Goal: Information Seeking & Learning: Learn about a topic

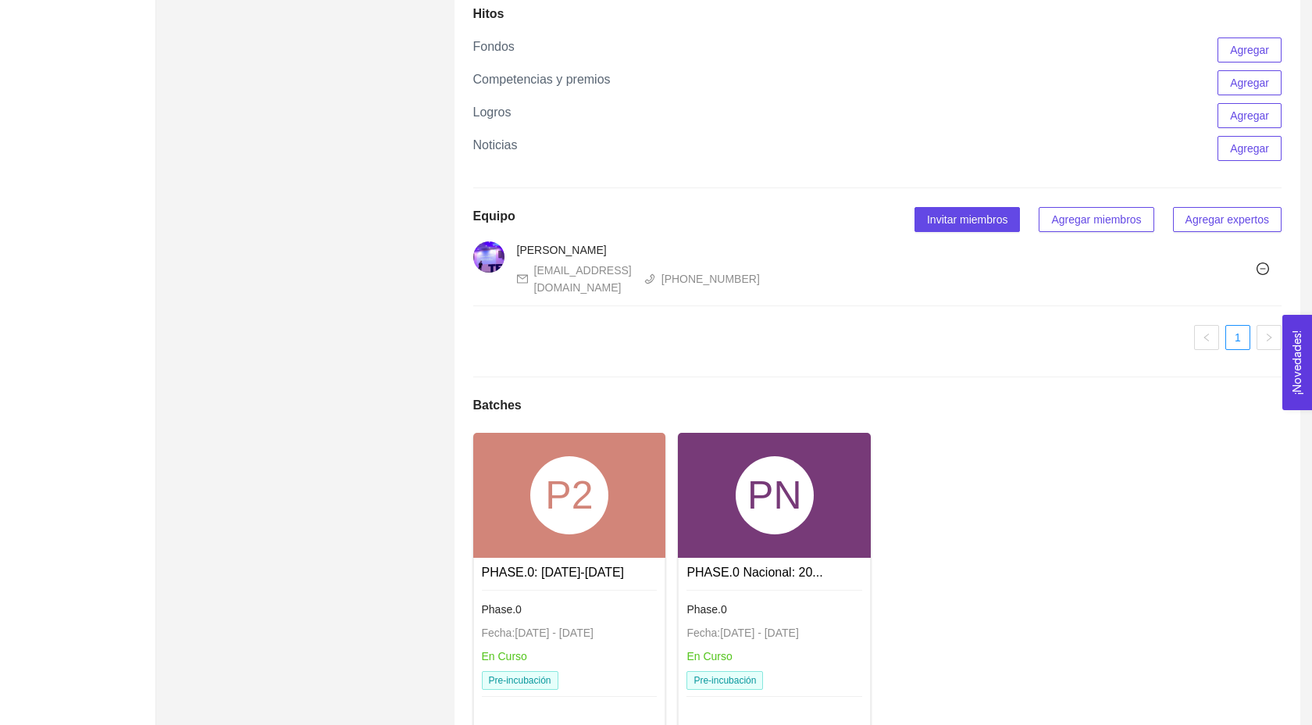
scroll to position [1493, 0]
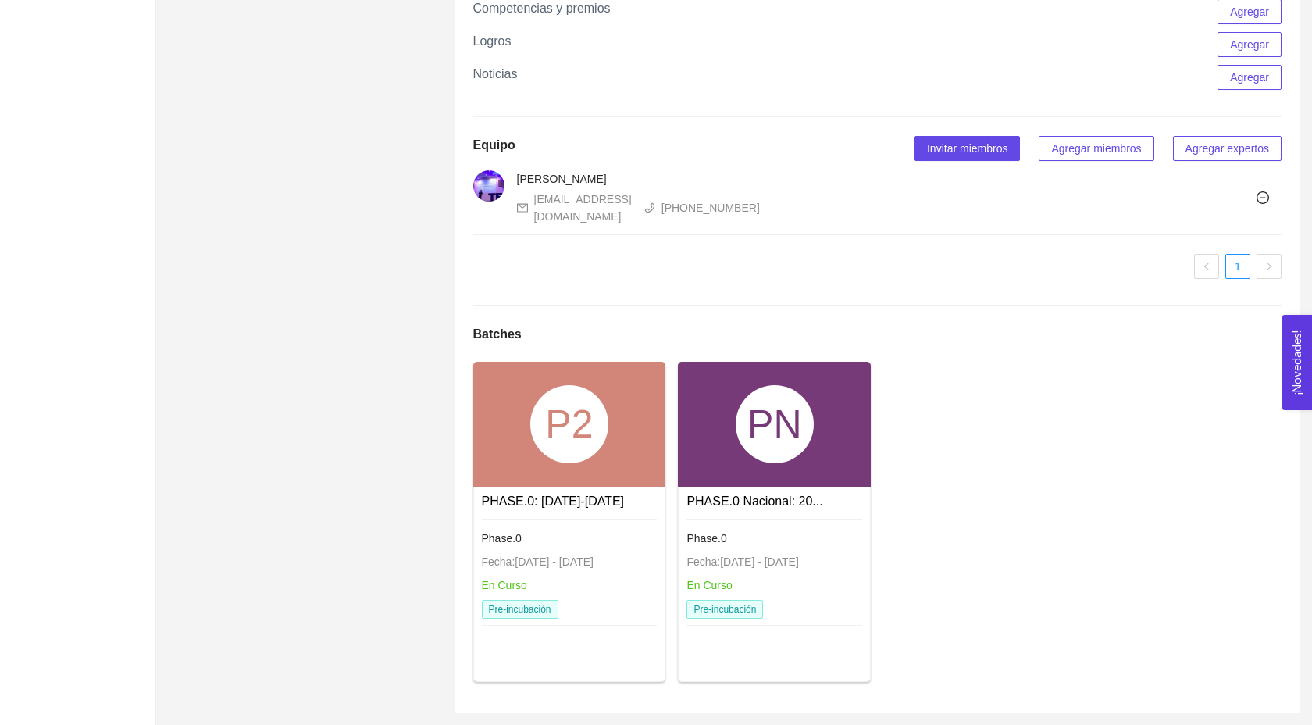
click at [784, 471] on div "PN" at bounding box center [774, 424] width 193 height 125
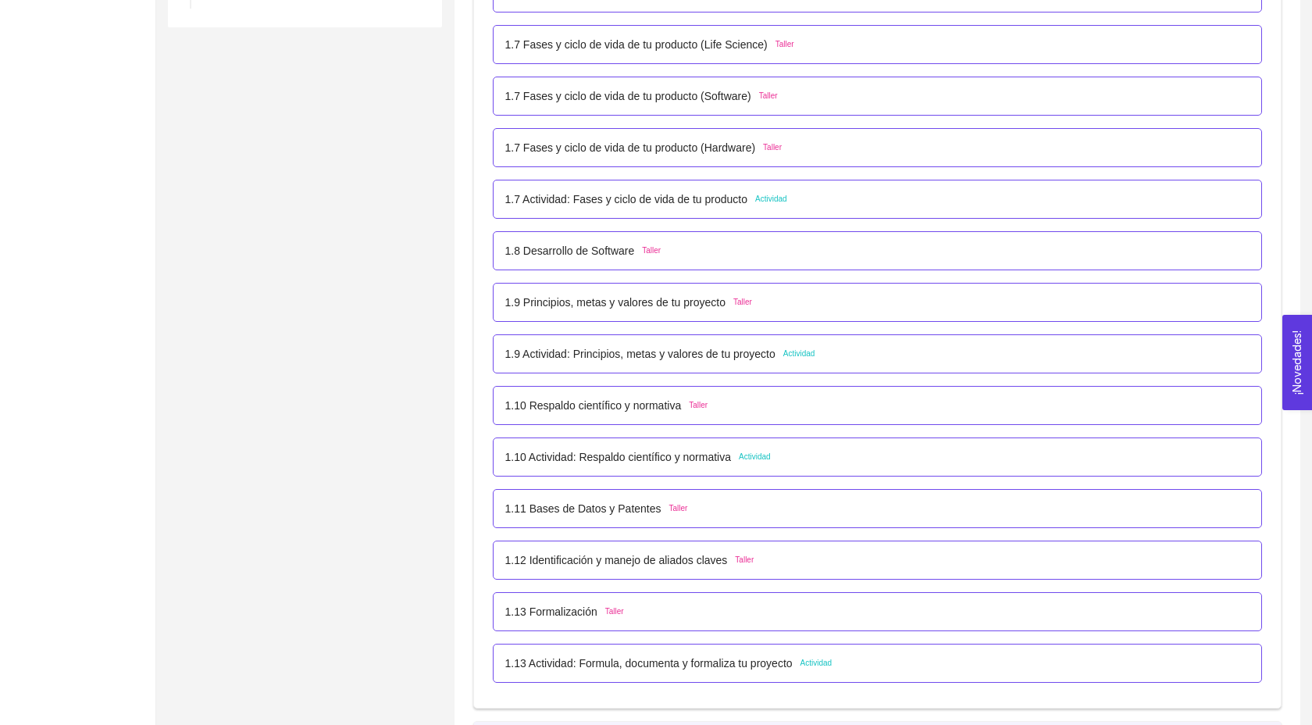
scroll to position [779, 0]
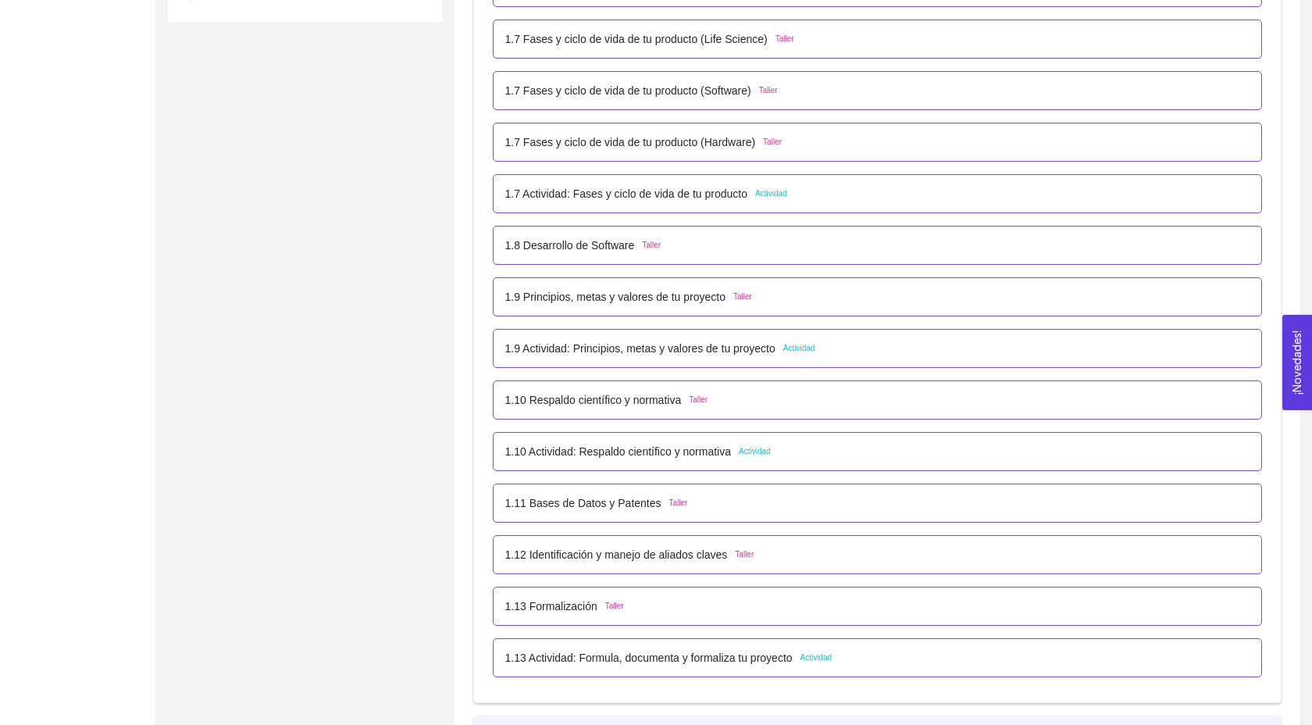
click at [666, 460] on p "1.10 Actividad: Respaldo científico y normativa" at bounding box center [618, 451] width 227 height 17
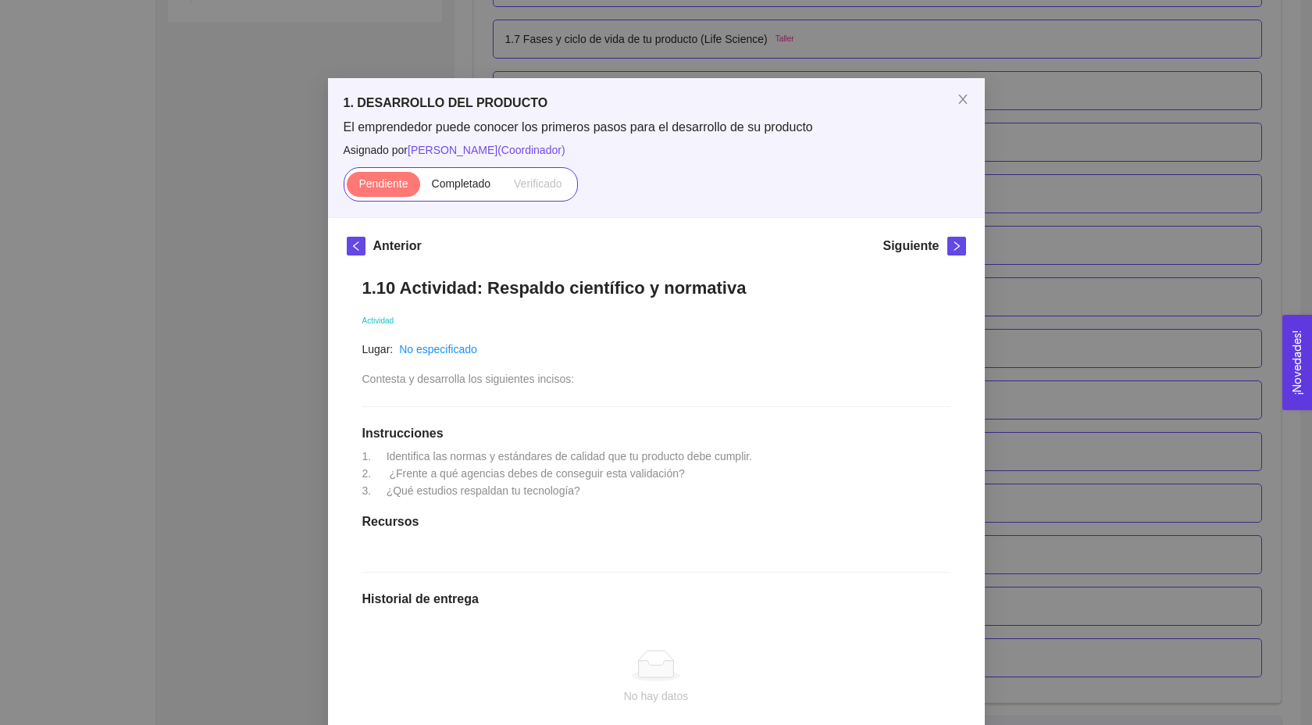
click at [345, 248] on div "Anterior Siguiente 1.10 Actividad: Respaldo científico y normativa Actividad Lu…" at bounding box center [656, 550] width 657 height 665
click at [349, 247] on span "left" at bounding box center [356, 246] width 17 height 11
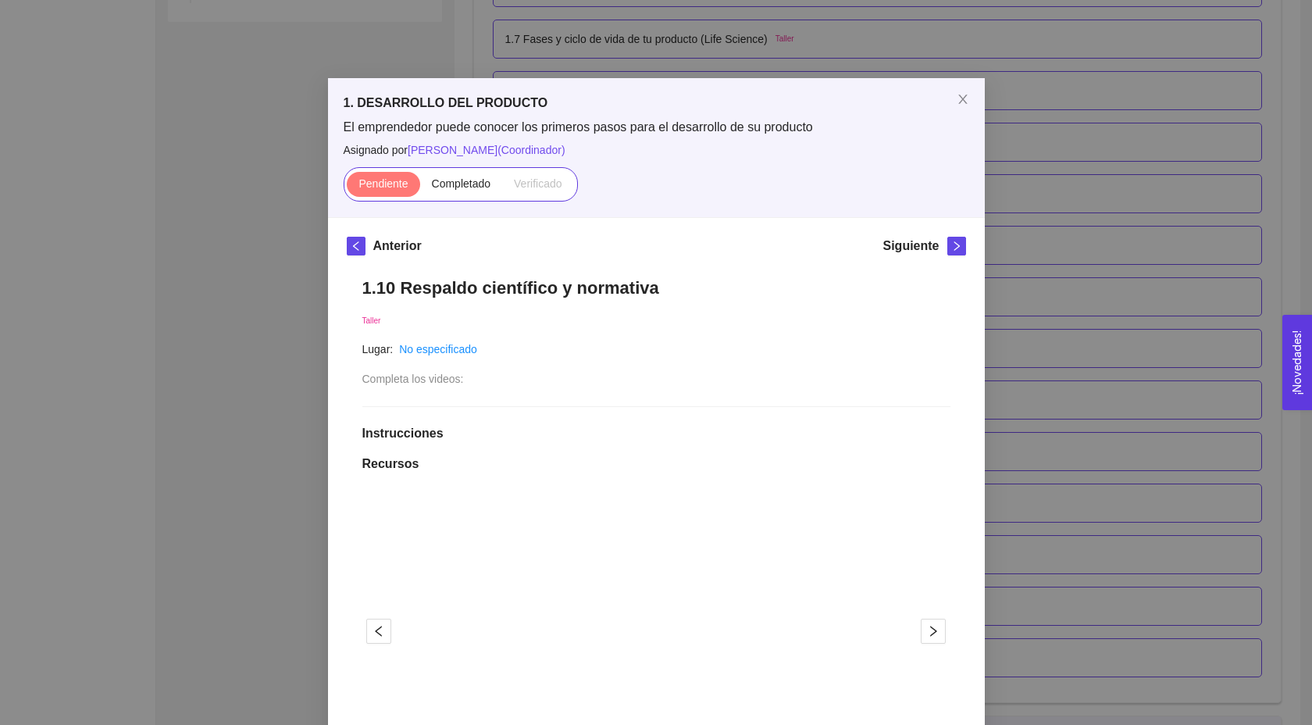
click at [946, 250] on div "Siguiente" at bounding box center [924, 249] width 83 height 25
click at [960, 249] on icon "right" at bounding box center [956, 246] width 11 height 11
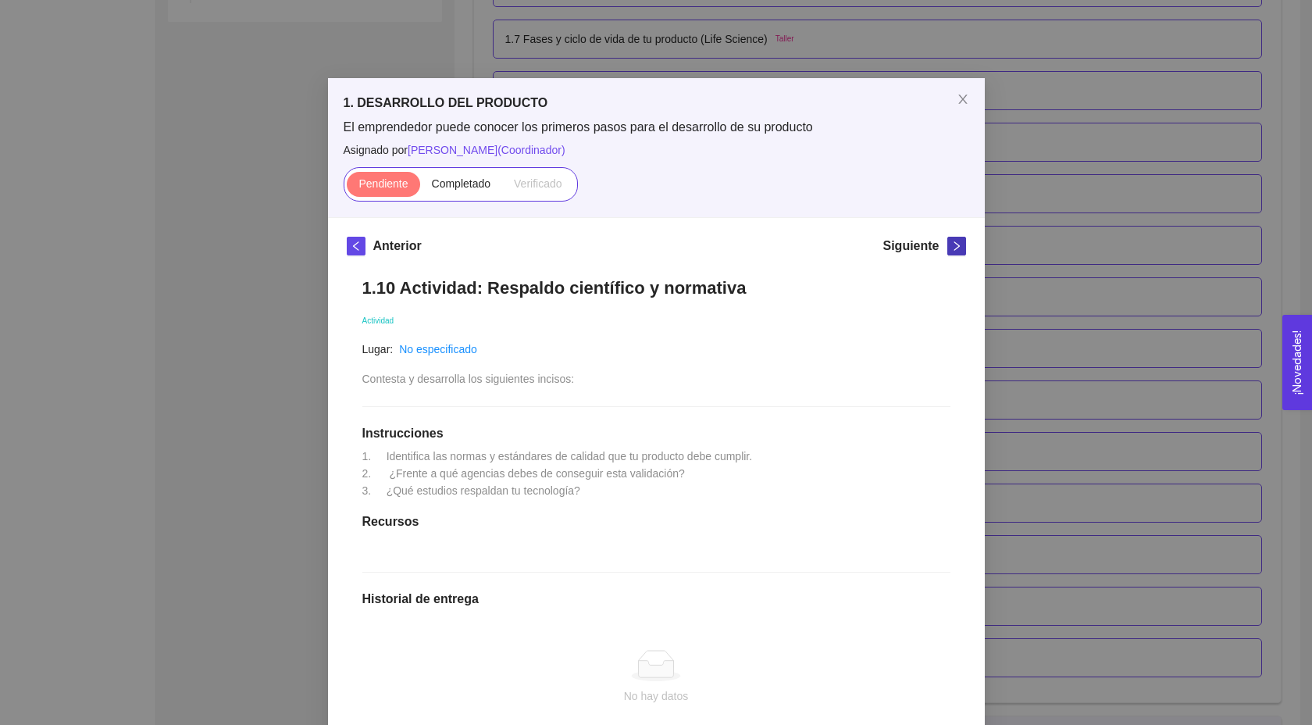
click at [960, 249] on icon "right" at bounding box center [956, 246] width 11 height 11
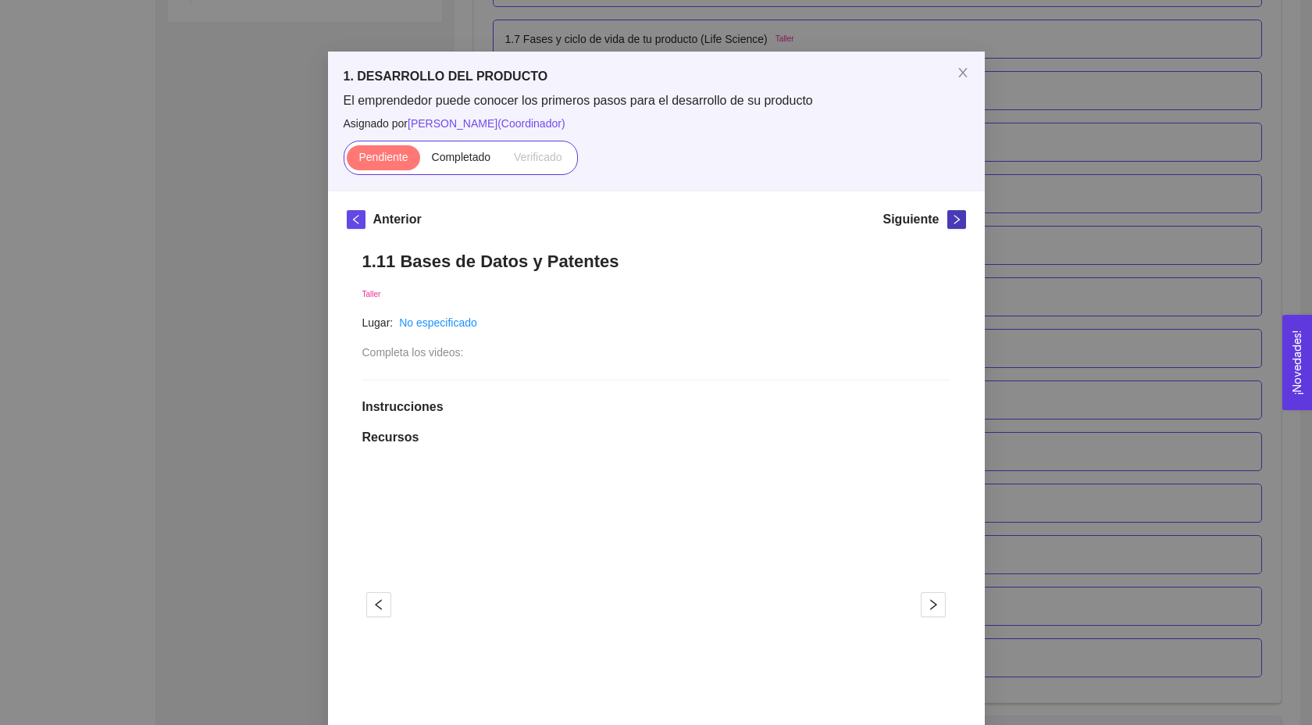
scroll to position [24, 0]
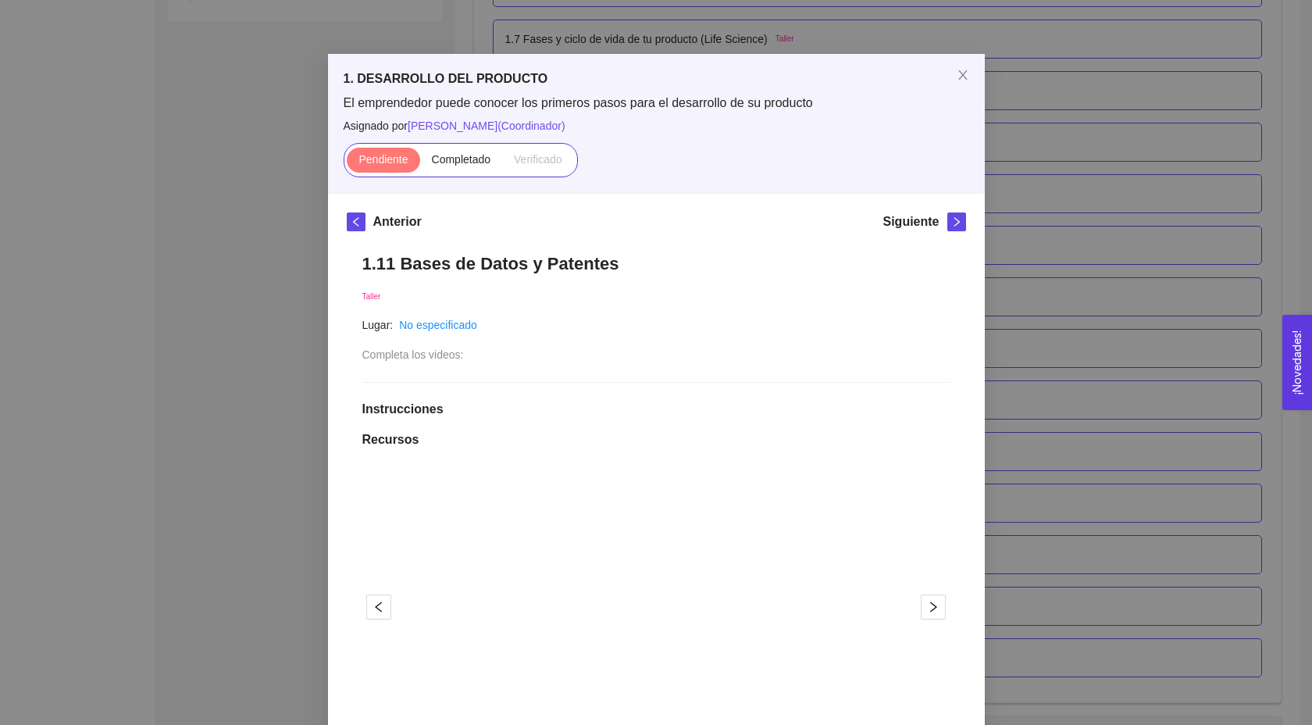
click at [331, 255] on div "Anterior Siguiente 1.11 Bases de Datos y Patentes Taller Lugar: No especificado…" at bounding box center [656, 727] width 657 height 1067
click at [312, 259] on div "1. DESARROLLO DEL PRODUCTO El emprendedor puede conocer los primeros pasos para…" at bounding box center [656, 362] width 1312 height 725
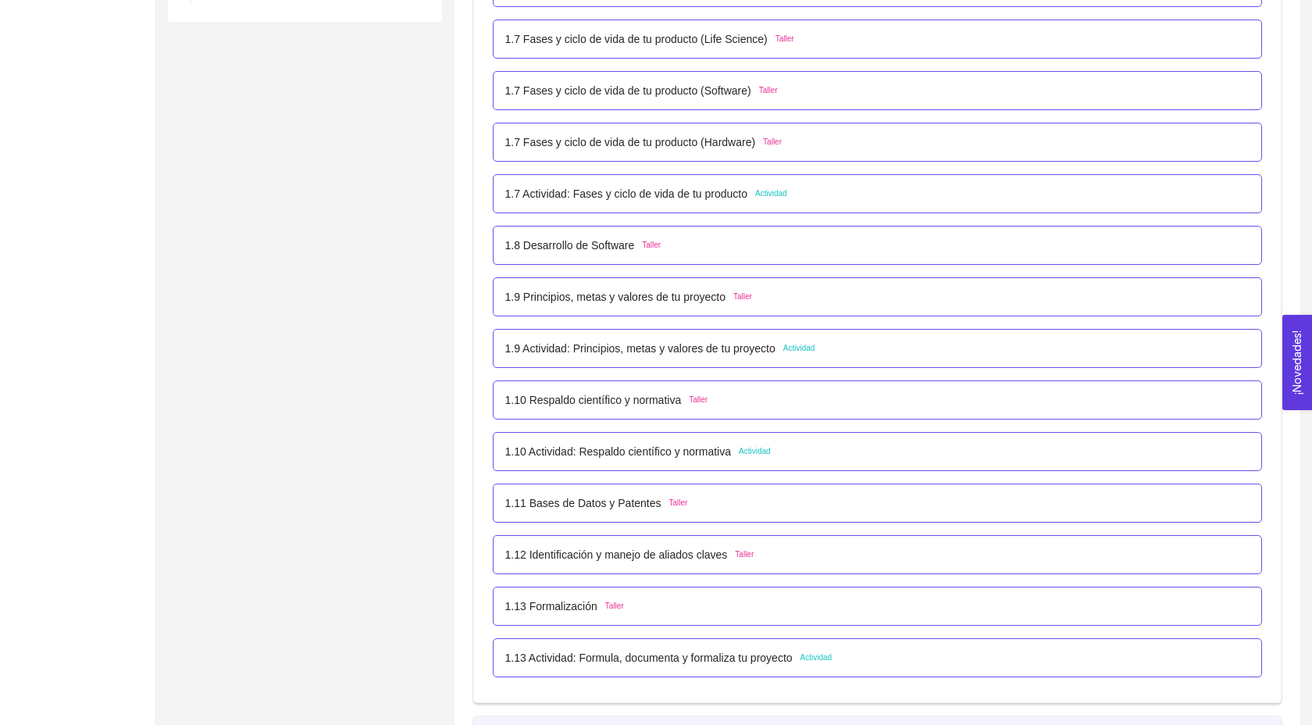
click at [619, 305] on p "1.9 Principios, metas y valores de tu proyecto" at bounding box center [615, 296] width 220 height 17
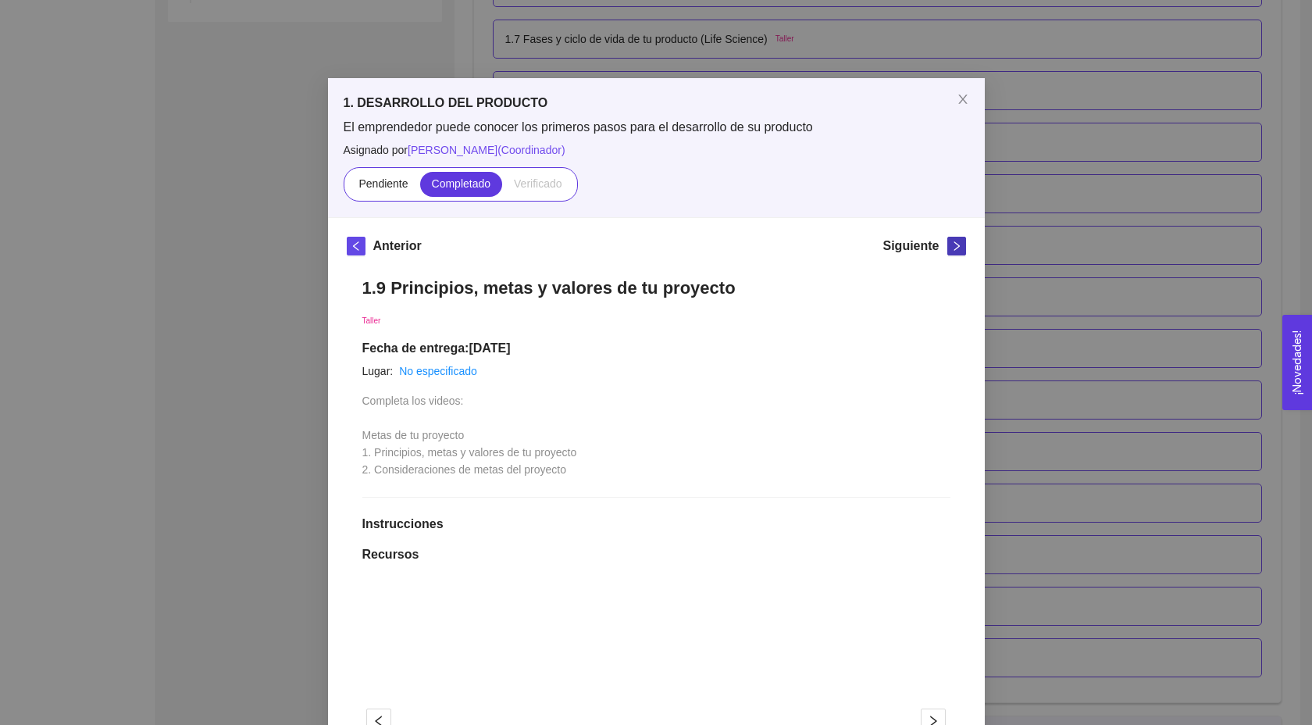
click at [958, 246] on icon "right" at bounding box center [956, 245] width 5 height 9
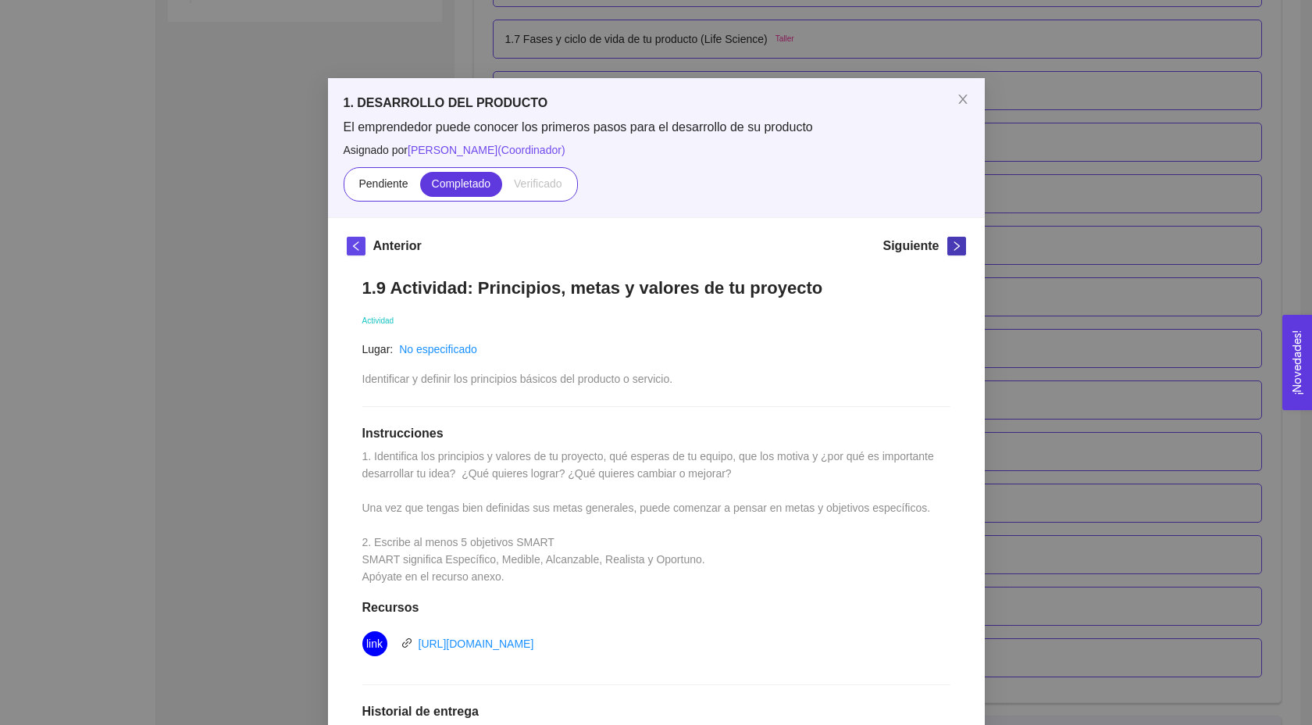
click at [958, 246] on icon "right" at bounding box center [956, 245] width 5 height 9
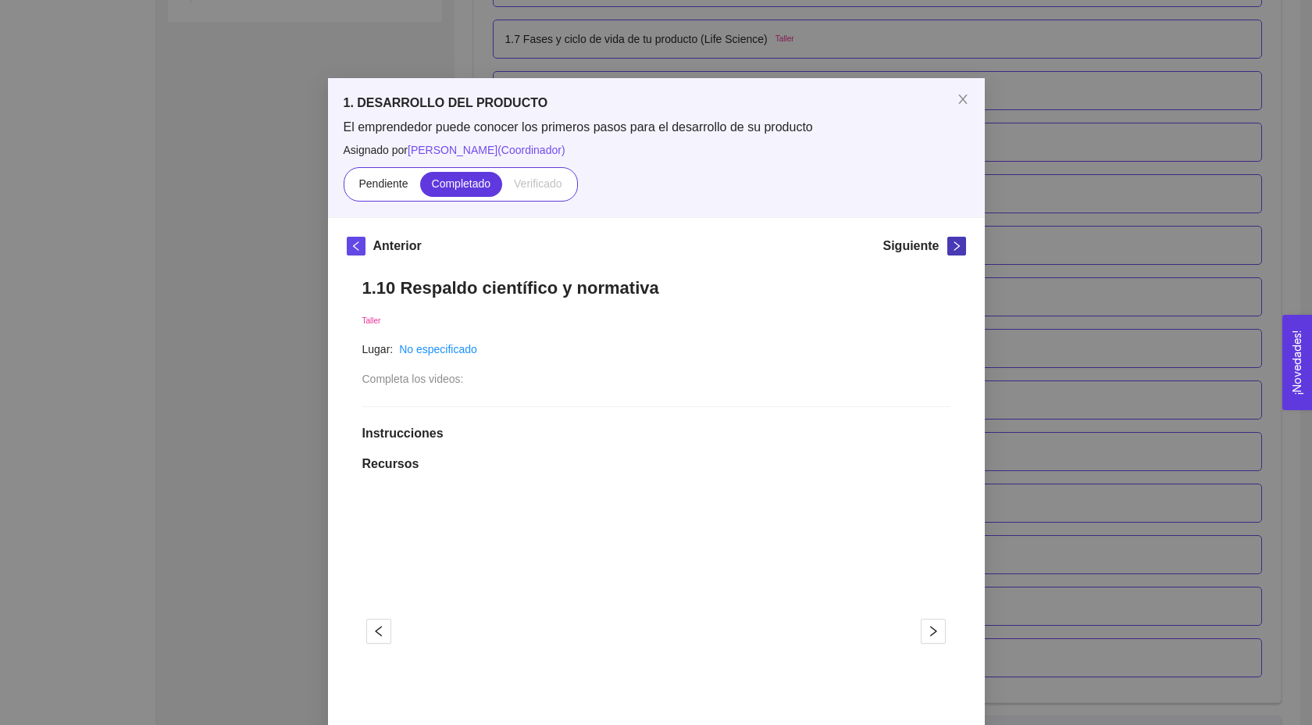
click at [958, 246] on icon "right" at bounding box center [956, 245] width 5 height 9
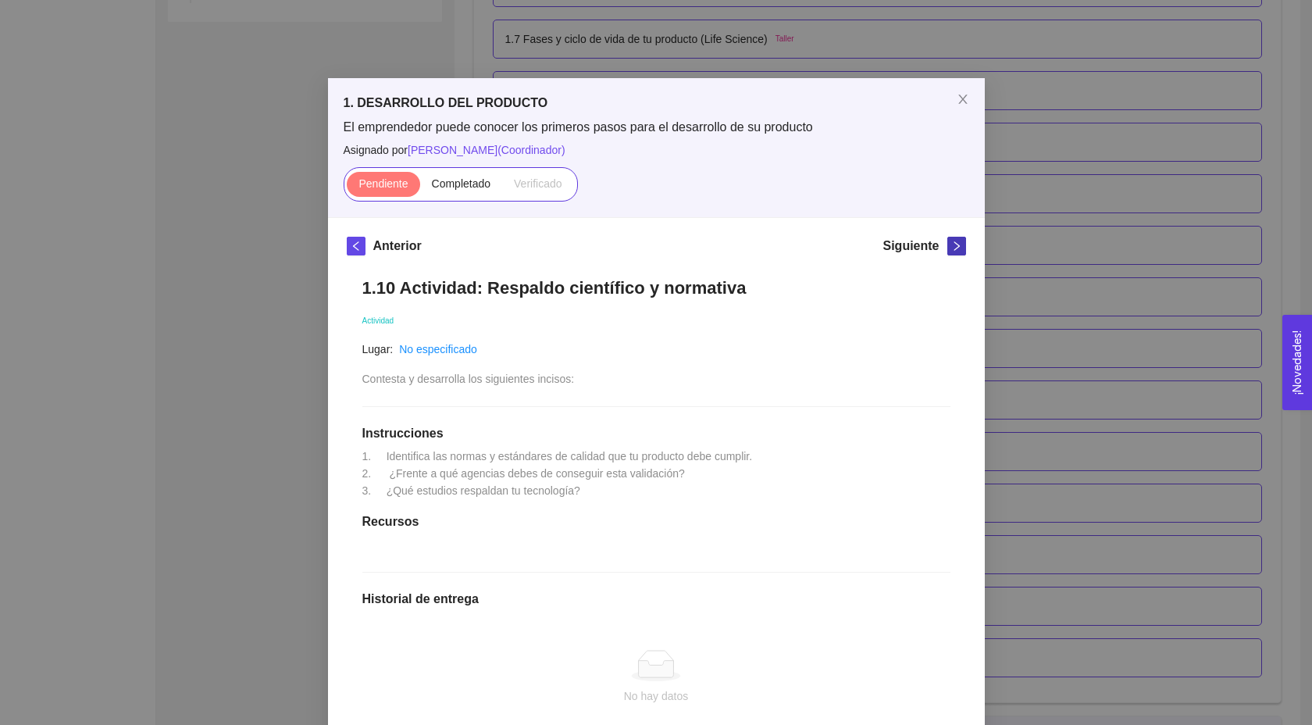
click at [958, 246] on icon "right" at bounding box center [956, 245] width 5 height 9
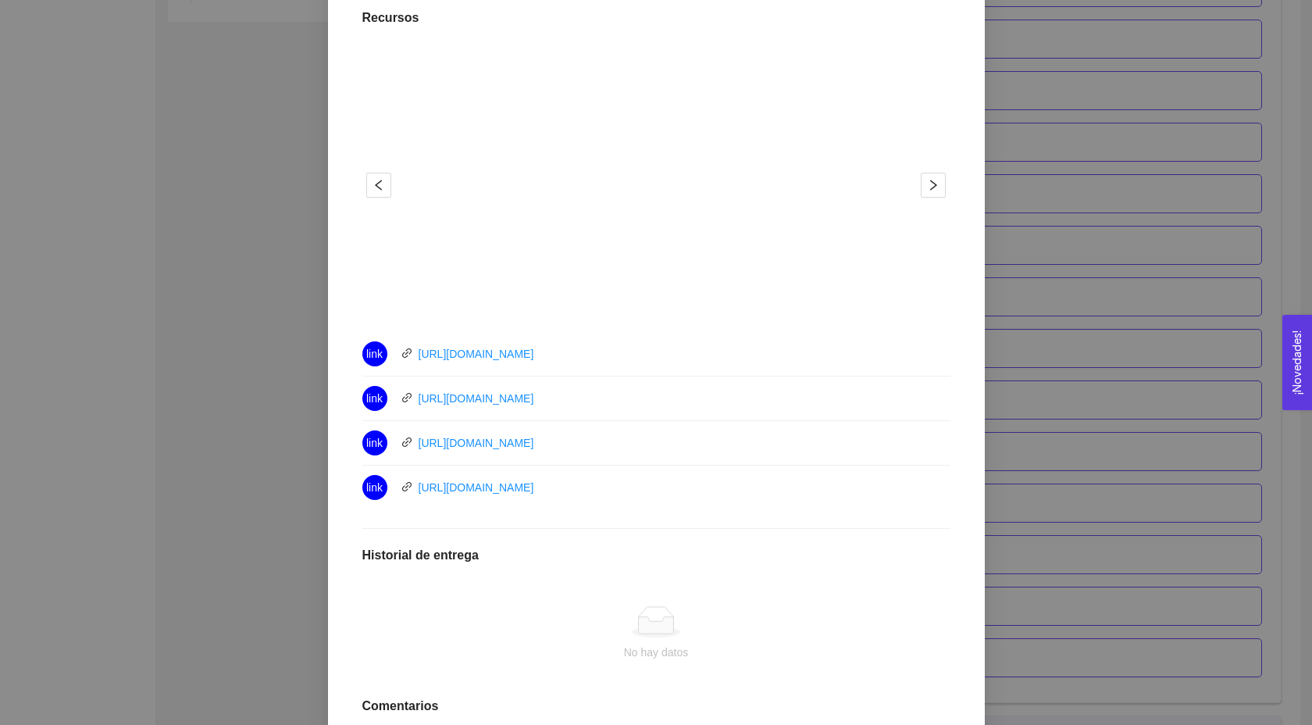
scroll to position [448, 0]
click at [534, 483] on link "[URL][DOMAIN_NAME]" at bounding box center [477, 485] width 116 height 12
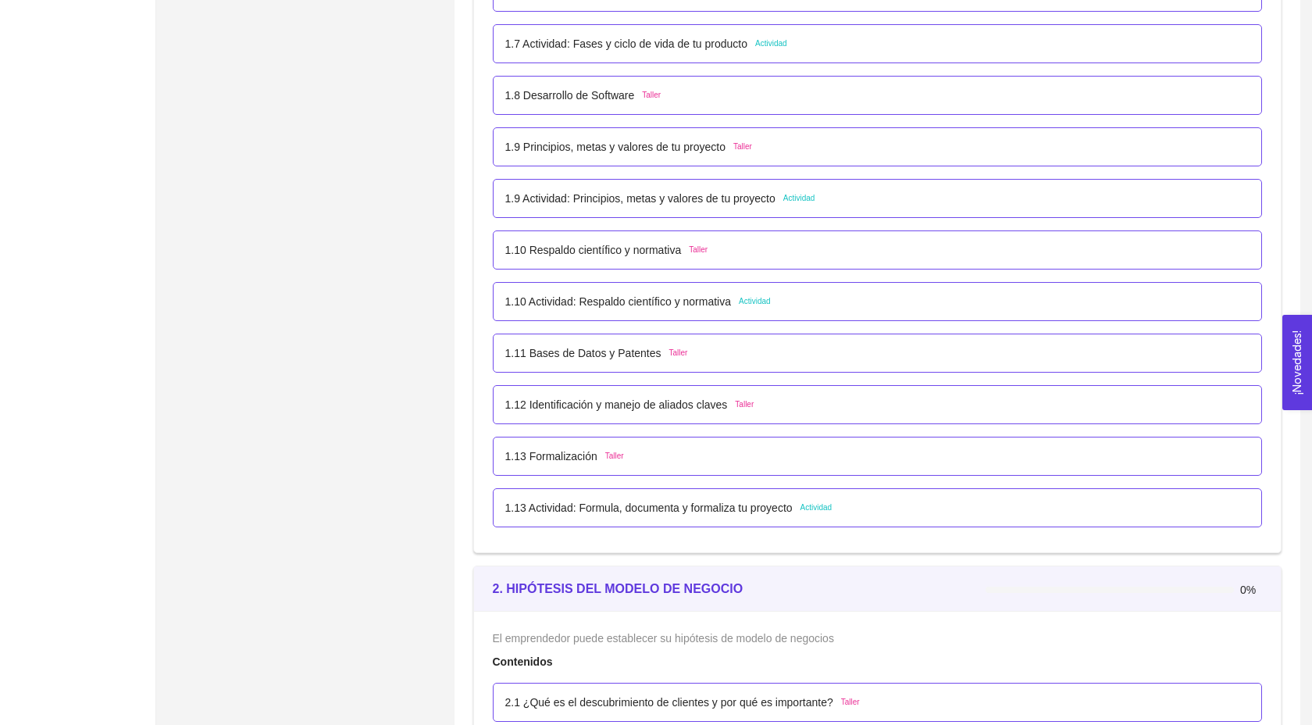
scroll to position [932, 0]
click at [644, 359] on p "1.11 Bases de Datos y Patentes" at bounding box center [583, 350] width 156 height 17
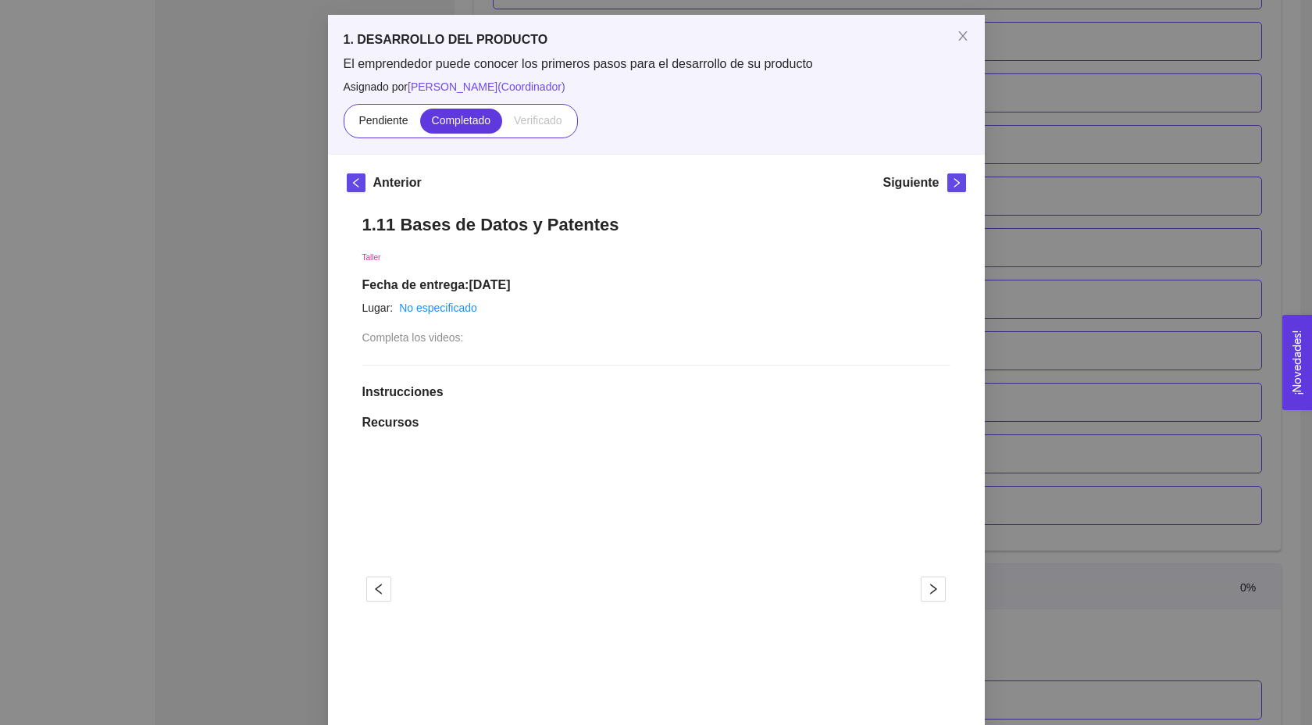
scroll to position [70, 0]
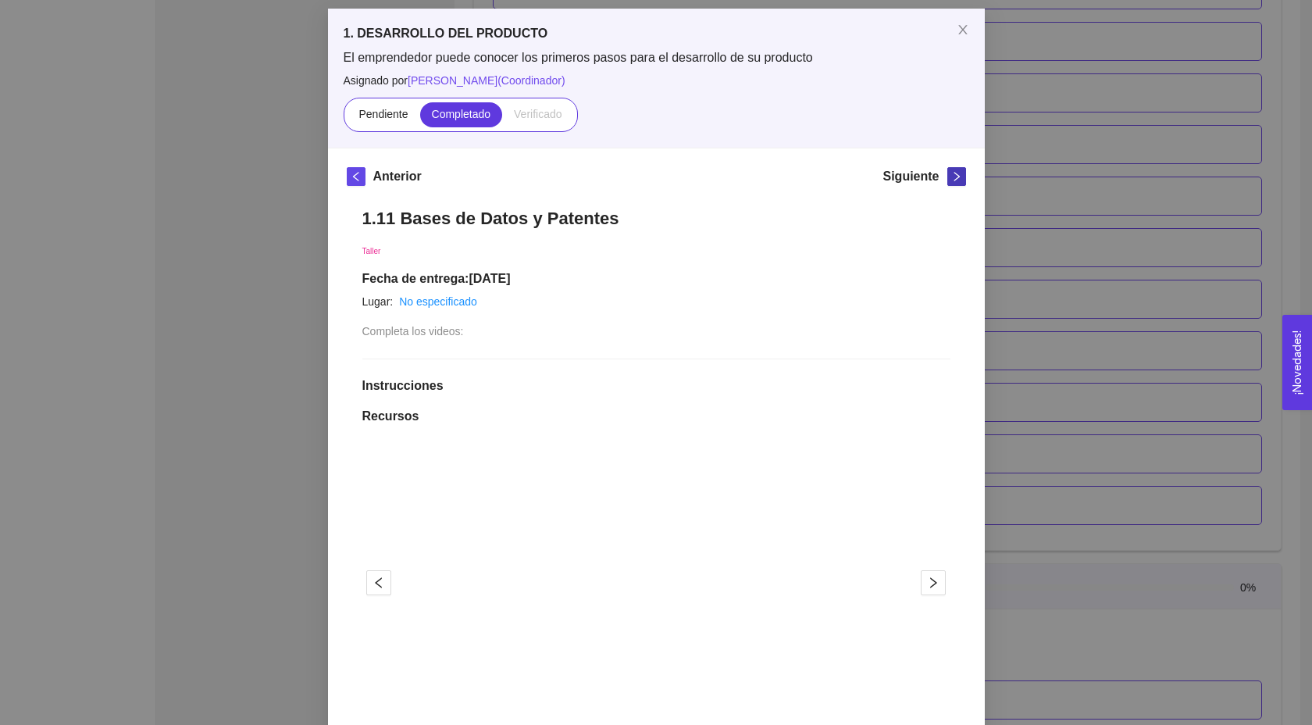
click at [955, 184] on button "button" at bounding box center [956, 176] width 19 height 19
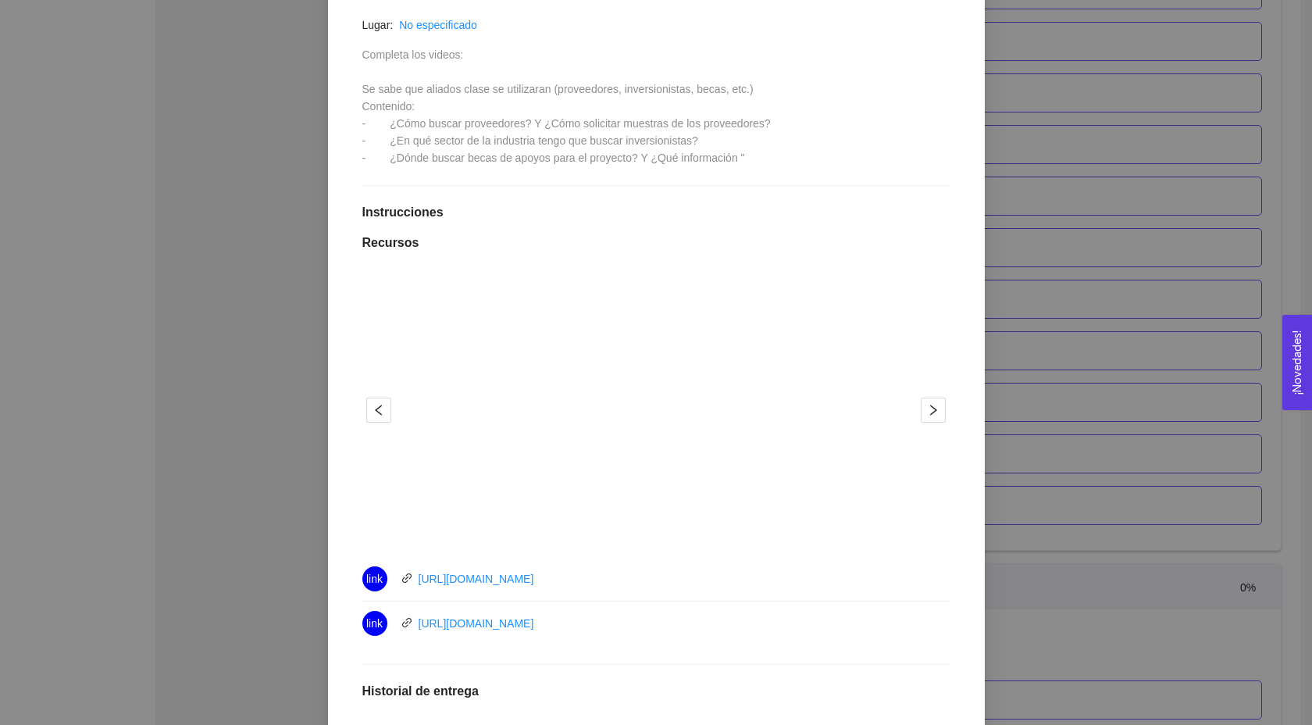
scroll to position [336, 0]
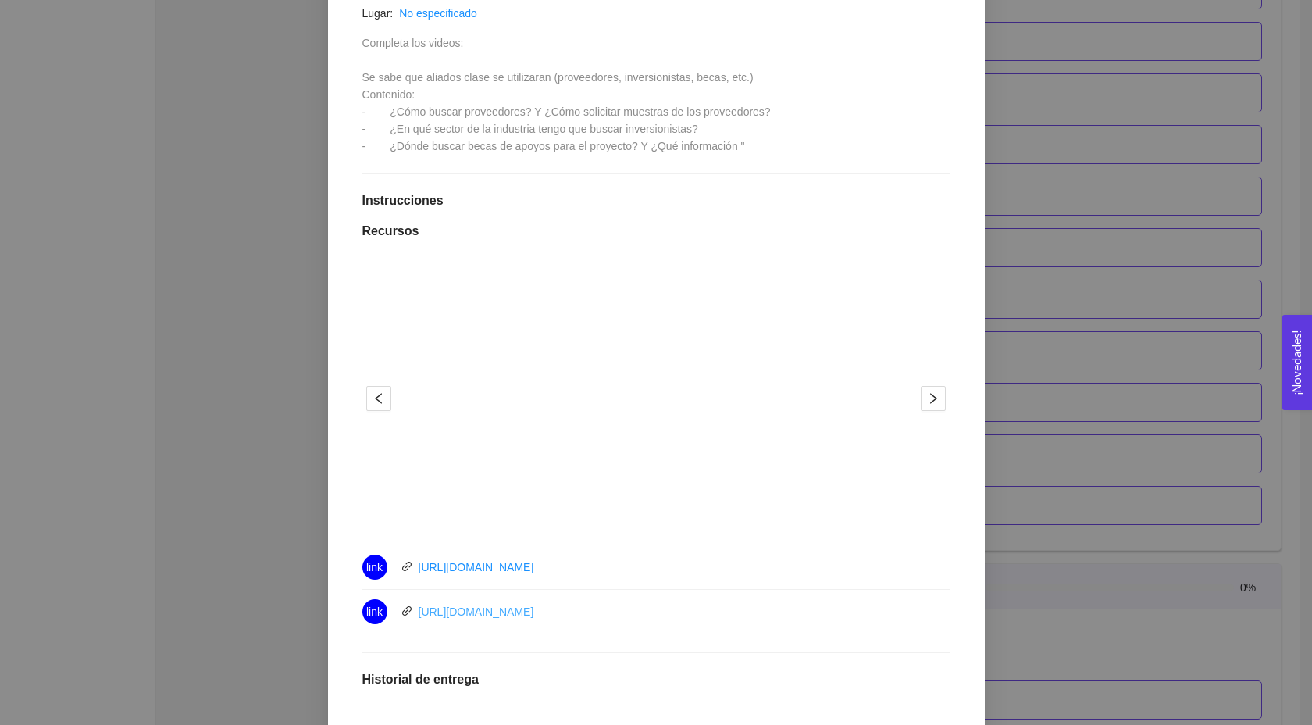
click at [534, 611] on link "[URL][DOMAIN_NAME]" at bounding box center [477, 611] width 116 height 12
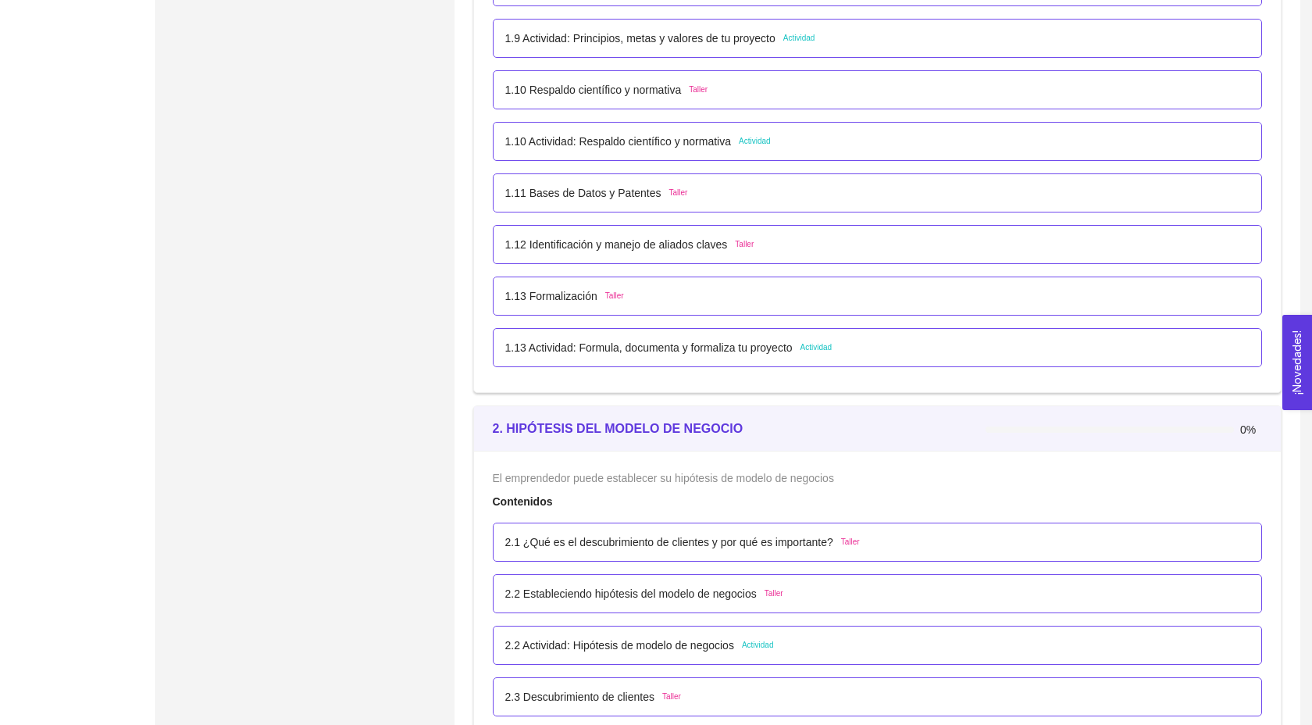
scroll to position [1134, 0]
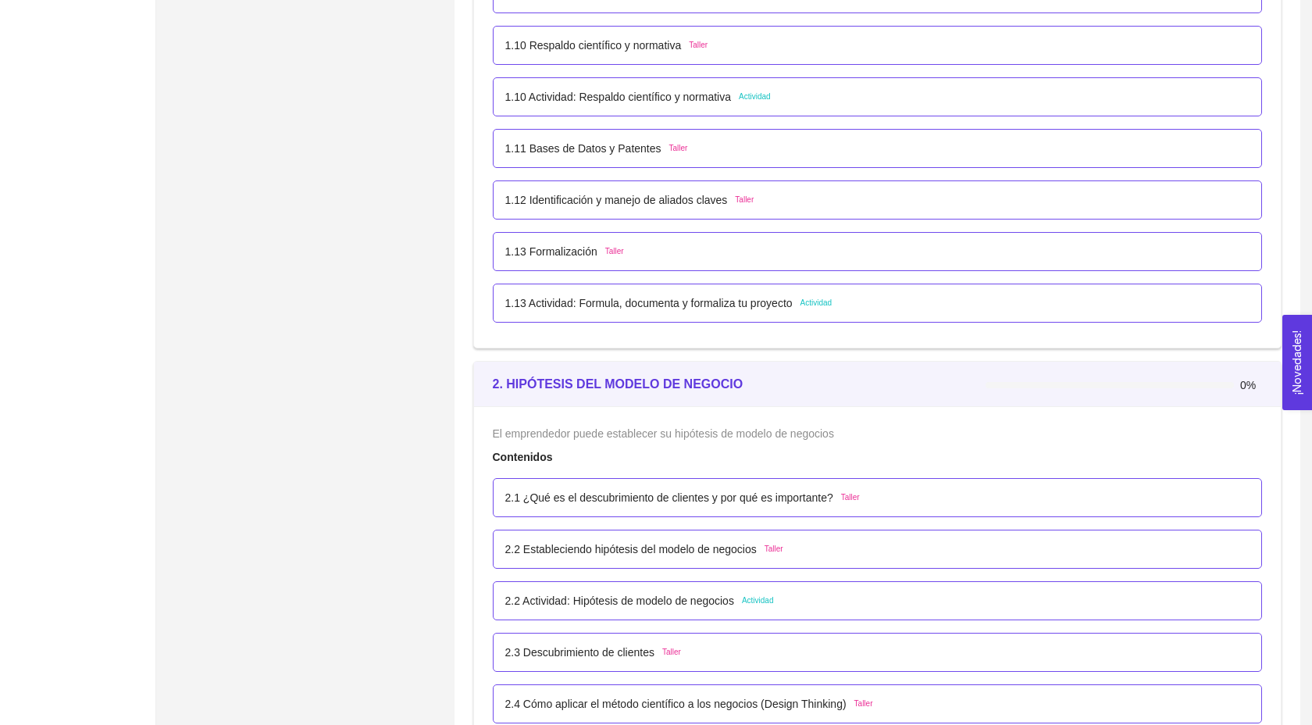
click at [576, 157] on p "1.11 Bases de Datos y Patentes" at bounding box center [583, 148] width 156 height 17
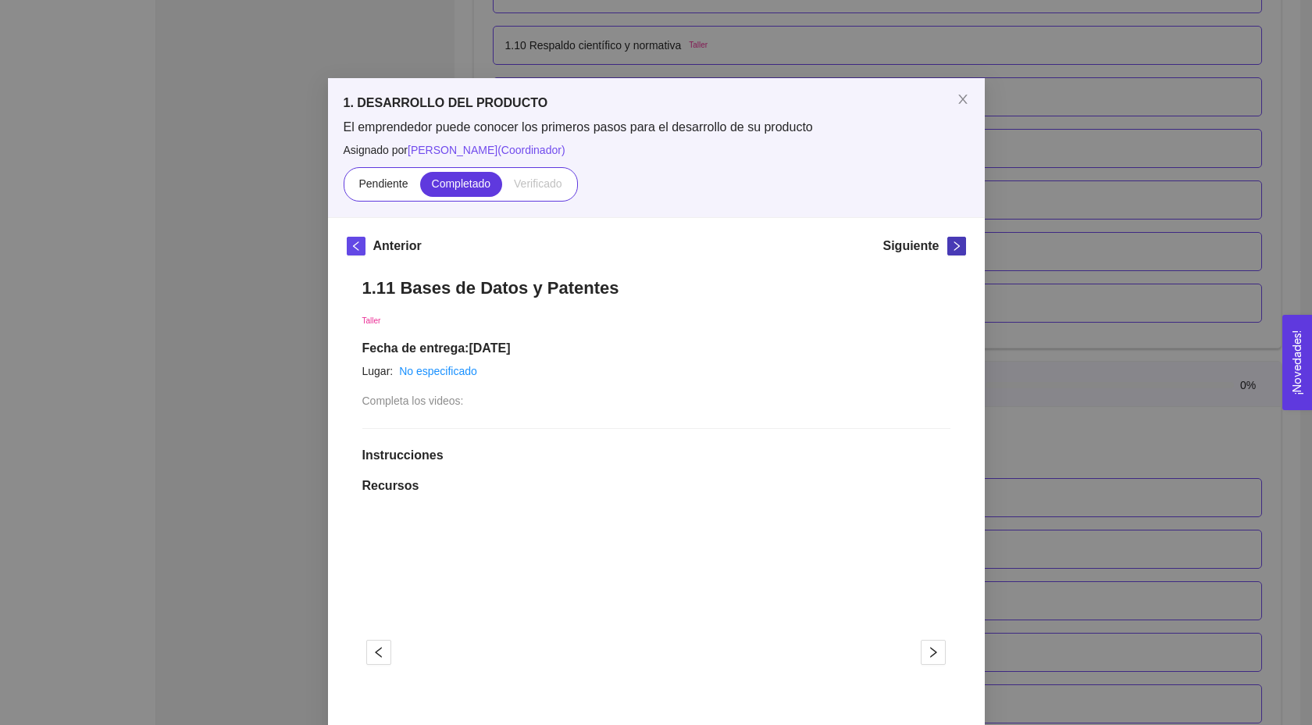
click at [960, 245] on icon "right" at bounding box center [956, 246] width 11 height 11
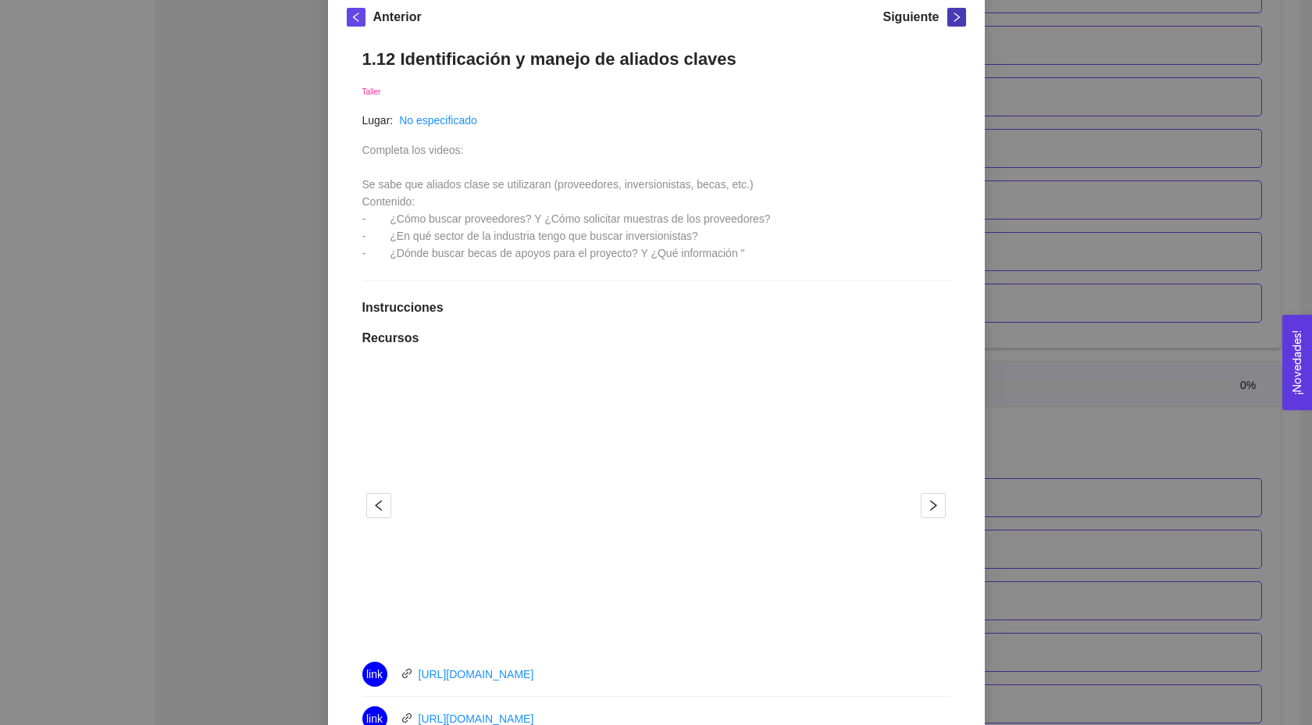
scroll to position [232, 0]
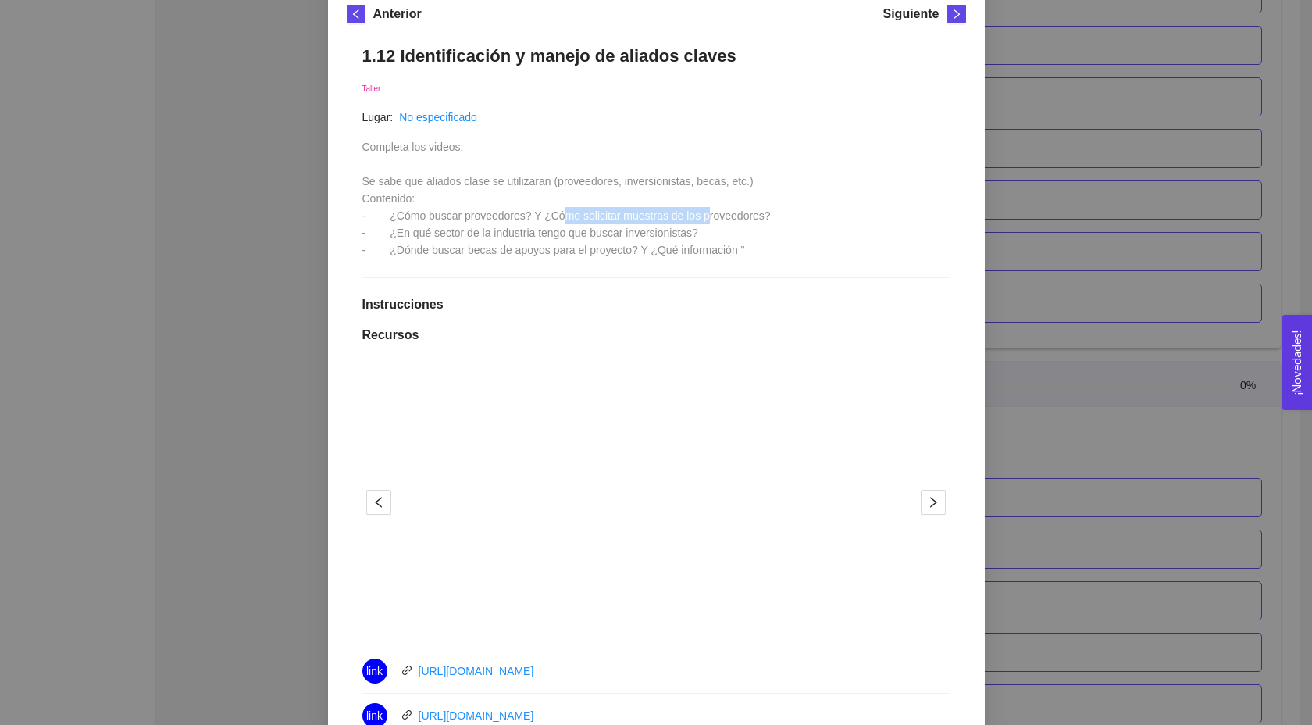
drag, startPoint x: 567, startPoint y: 213, endPoint x: 715, endPoint y: 215, distance: 147.6
click at [715, 215] on span "Completa los videos: Se sabe que aliados clase se utilizaran (proveedores, inve…" at bounding box center [566, 199] width 408 height 116
drag, startPoint x: 715, startPoint y: 215, endPoint x: 693, endPoint y: 223, distance: 23.2
click at [693, 223] on div "Completa los videos: Se sabe que aliados clase se utilizaran (proveedores, inve…" at bounding box center [566, 198] width 408 height 120
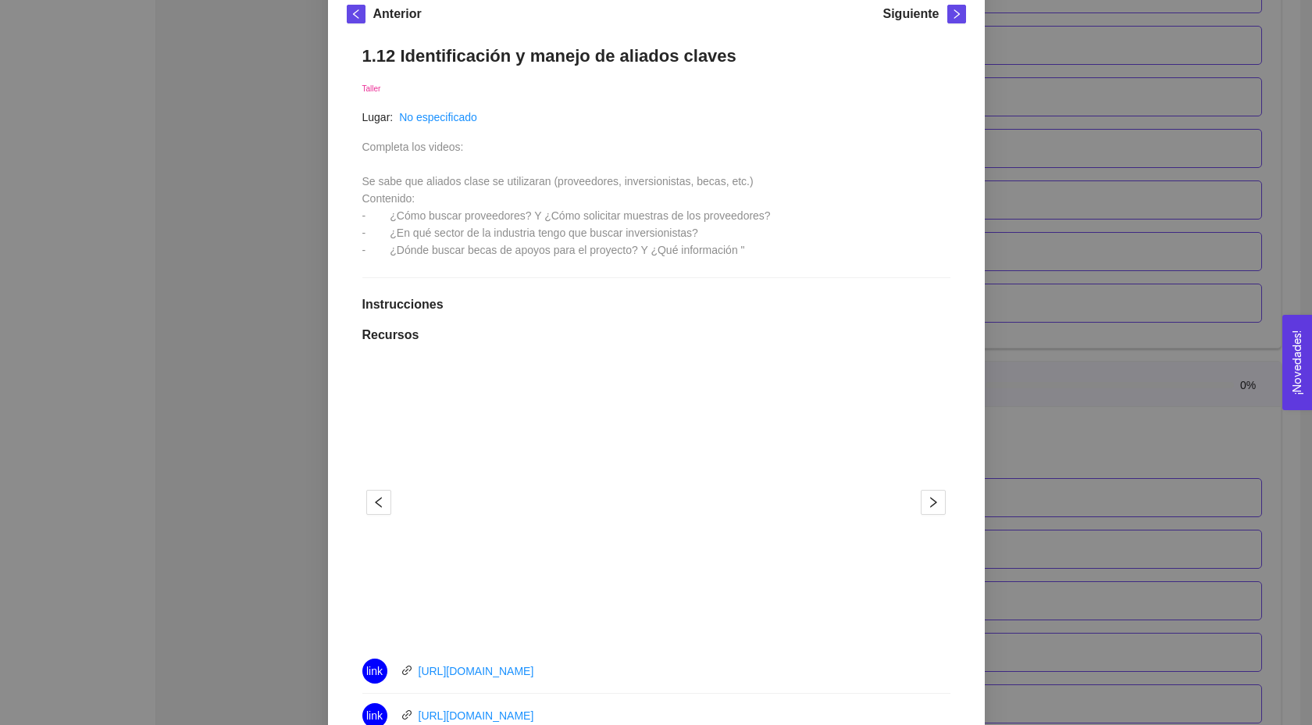
click at [565, 213] on span "Completa los videos: Se sabe que aliados clase se utilizaran (proveedores, inve…" at bounding box center [566, 199] width 408 height 116
drag, startPoint x: 543, startPoint y: 230, endPoint x: 479, endPoint y: 232, distance: 64.1
click at [479, 232] on span "Completa los videos: Se sabe que aliados clase se utilizaran (proveedores, inve…" at bounding box center [566, 199] width 408 height 116
drag, startPoint x: 454, startPoint y: 233, endPoint x: 557, endPoint y: 233, distance: 103.1
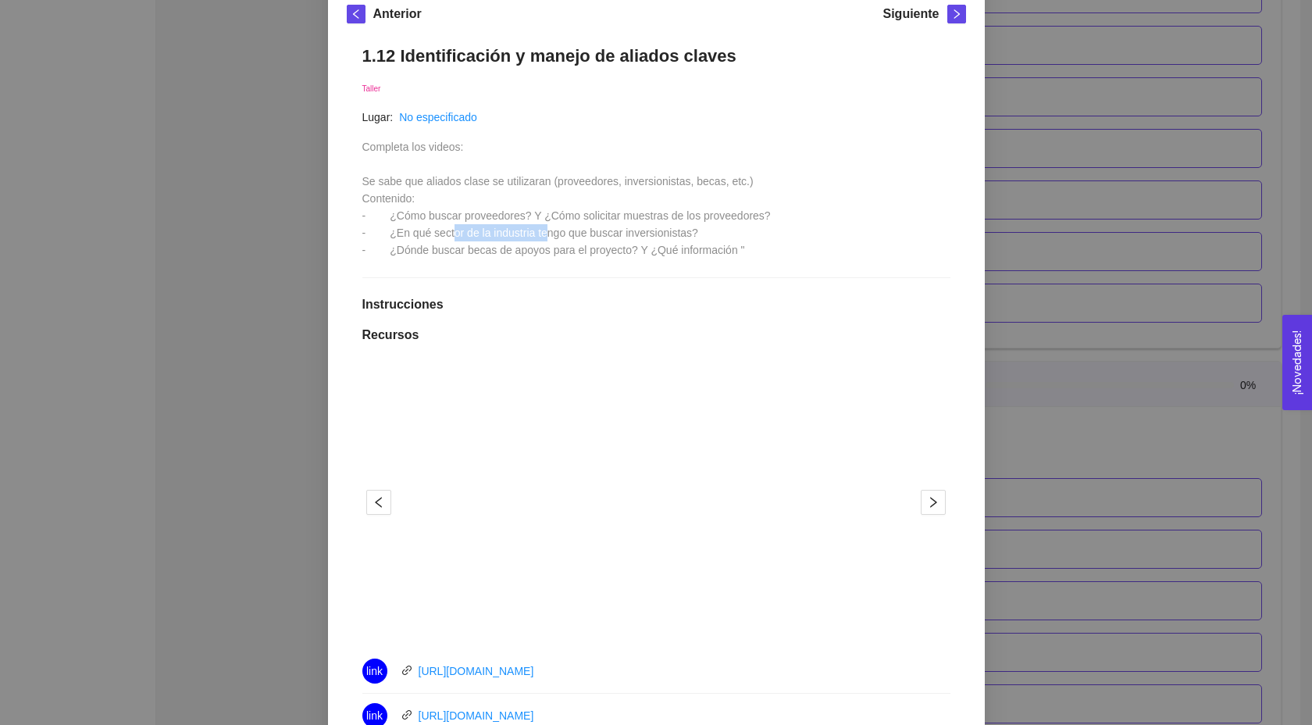
click at [557, 233] on span "Completa los videos: Se sabe que aliados clase se utilizaran (proveedores, inve…" at bounding box center [566, 199] width 408 height 116
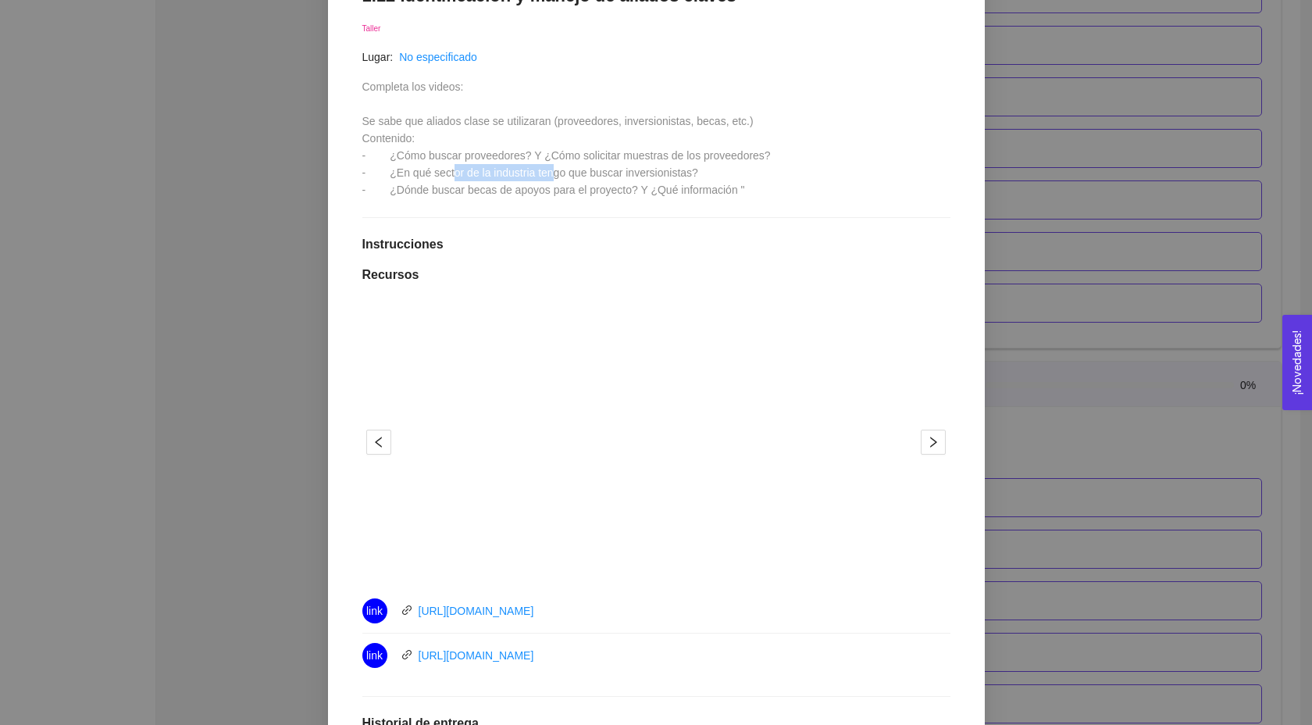
scroll to position [291, 0]
click at [473, 191] on span "Completa los videos: Se sabe que aliados clase se utilizaran (proveedores, inve…" at bounding box center [566, 139] width 408 height 116
drag, startPoint x: 468, startPoint y: 191, endPoint x: 604, endPoint y: 202, distance: 136.3
click at [604, 202] on div "1.12 Identificación y manejo de aliados claves Taller Lugar: No especificado Co…" at bounding box center [656, 479] width 619 height 1018
click at [463, 654] on link "[URL][DOMAIN_NAME]" at bounding box center [477, 656] width 116 height 12
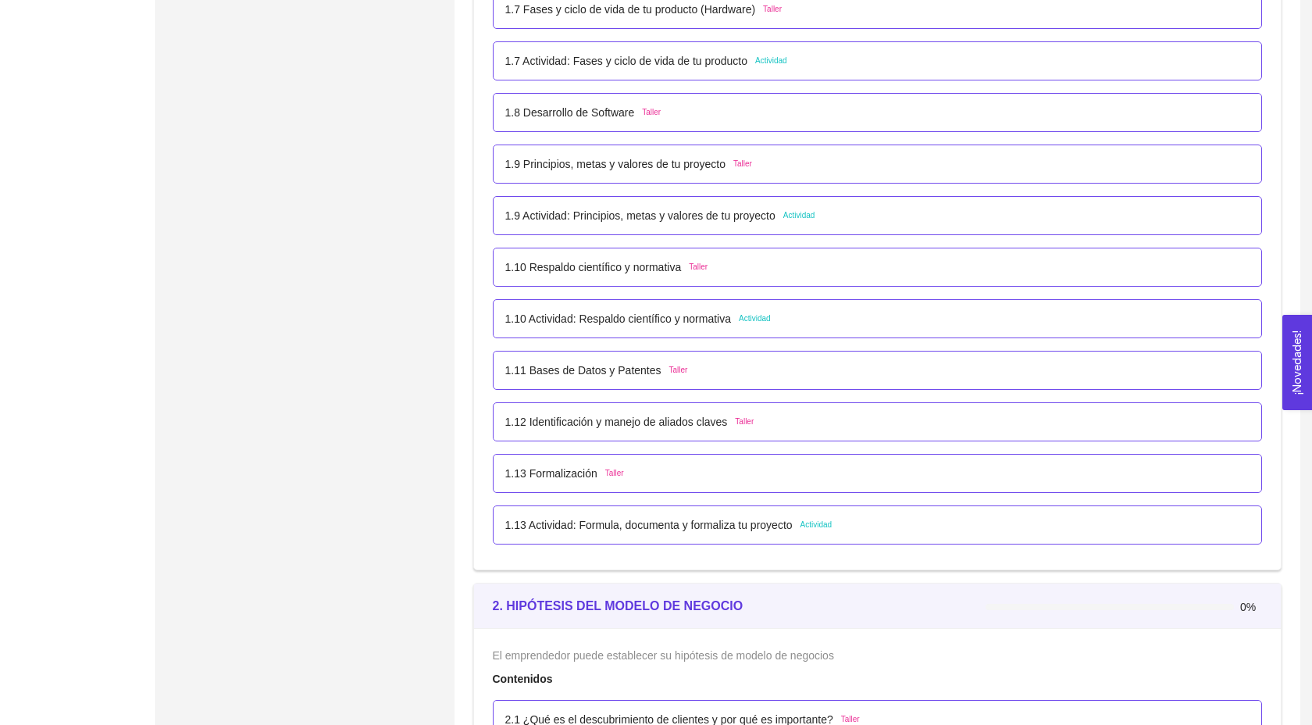
scroll to position [951, 0]
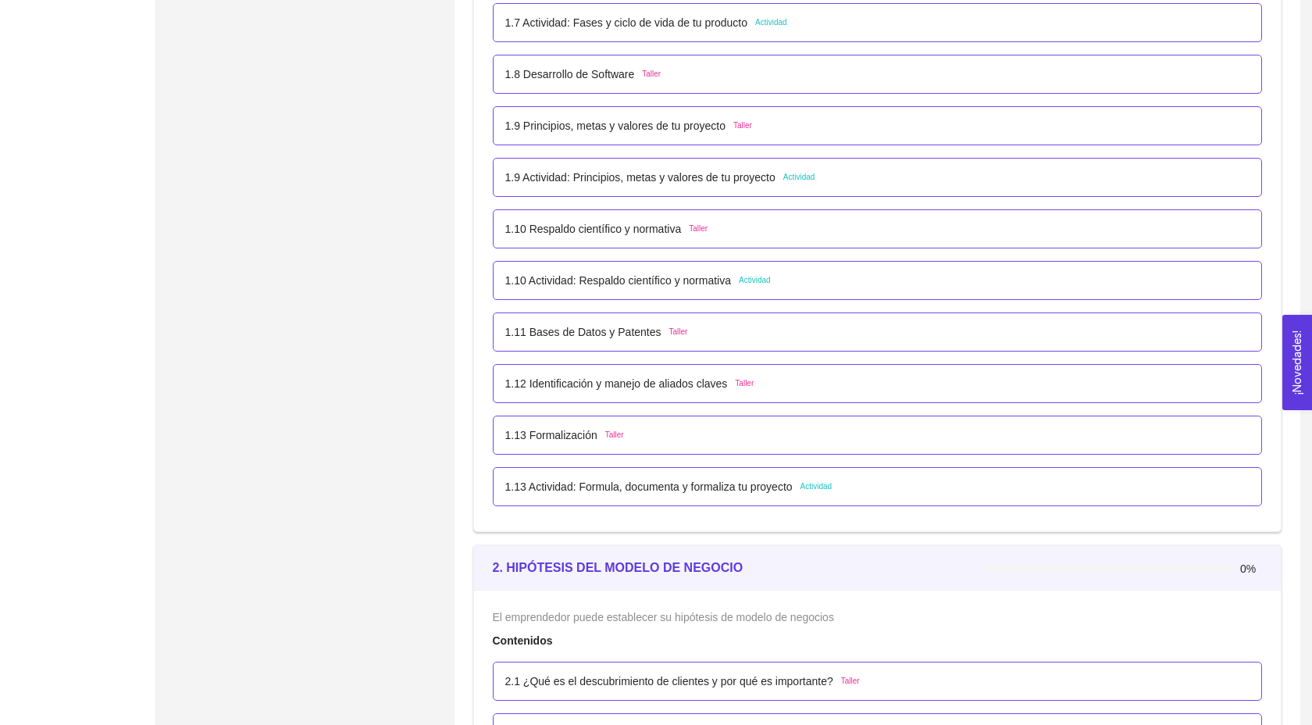
click at [582, 392] on p "1.12 Identificación y manejo de aliados claves" at bounding box center [616, 383] width 223 height 17
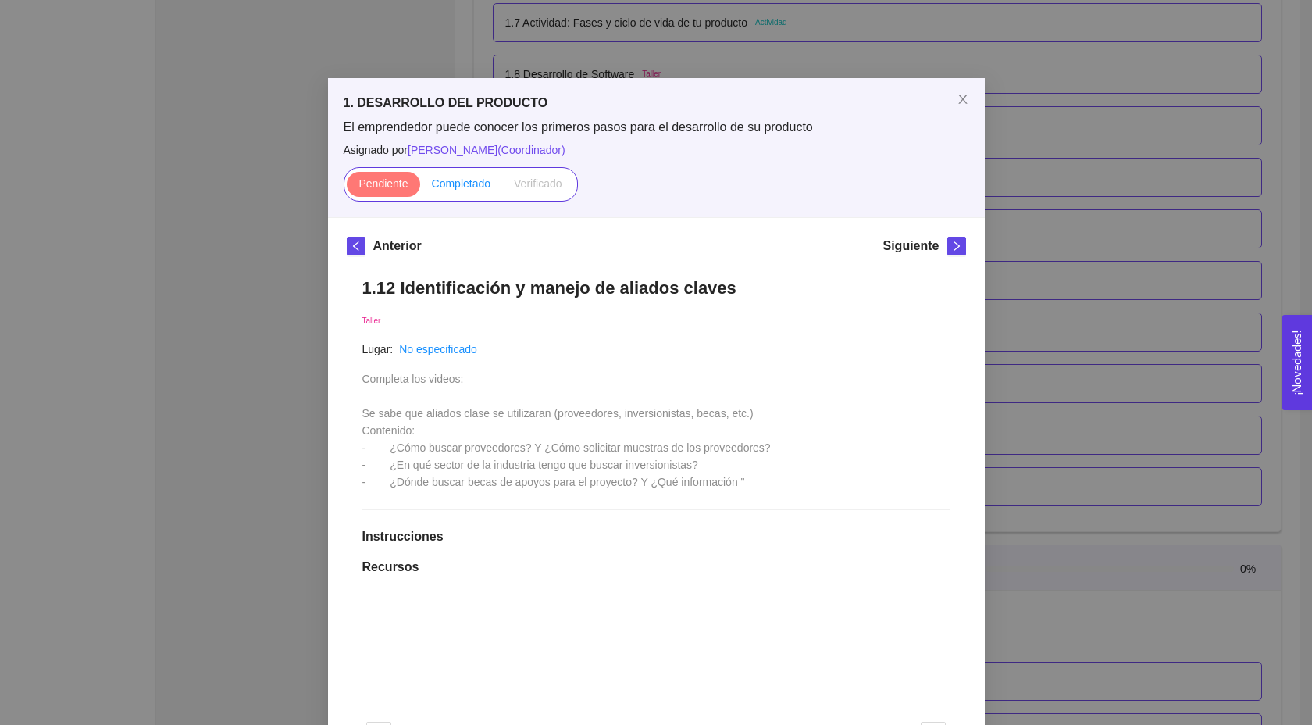
click at [477, 187] on span "Completado" at bounding box center [461, 183] width 59 height 12
click at [420, 187] on input "Completado" at bounding box center [420, 187] width 0 height 0
click at [958, 251] on icon "right" at bounding box center [956, 246] width 11 height 11
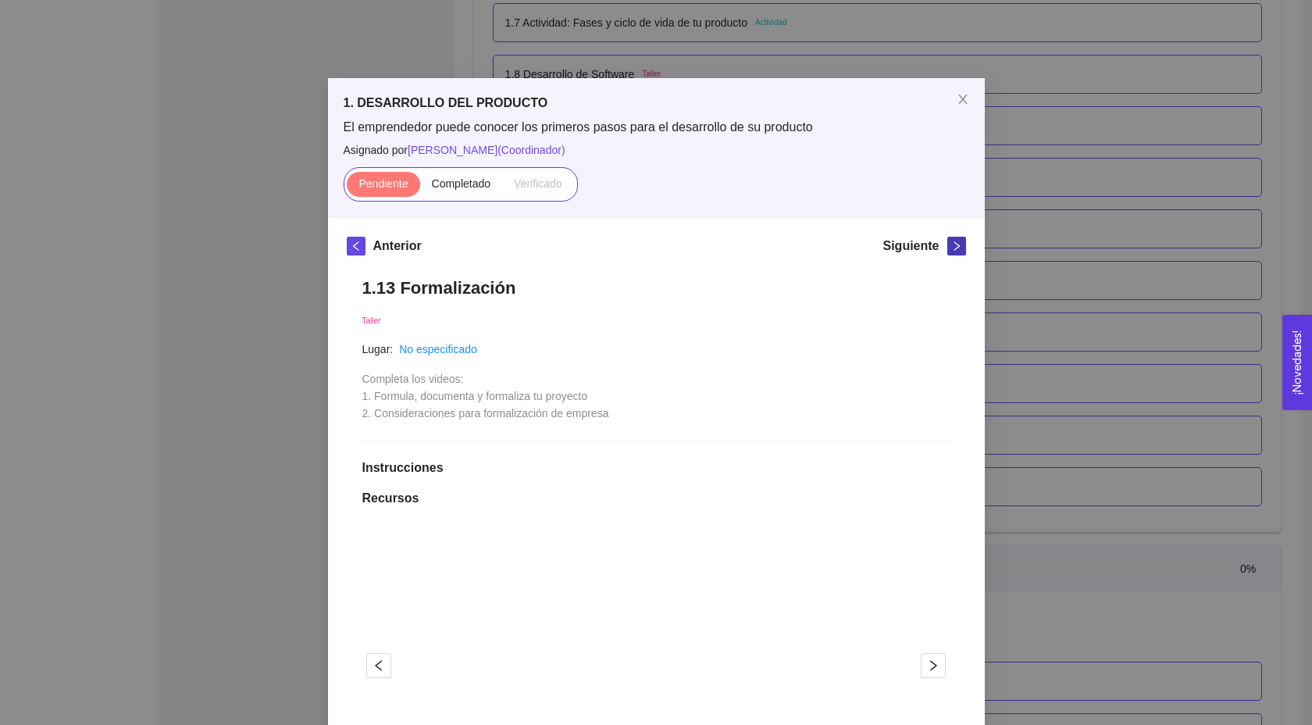
click at [958, 251] on icon "right" at bounding box center [956, 246] width 11 height 11
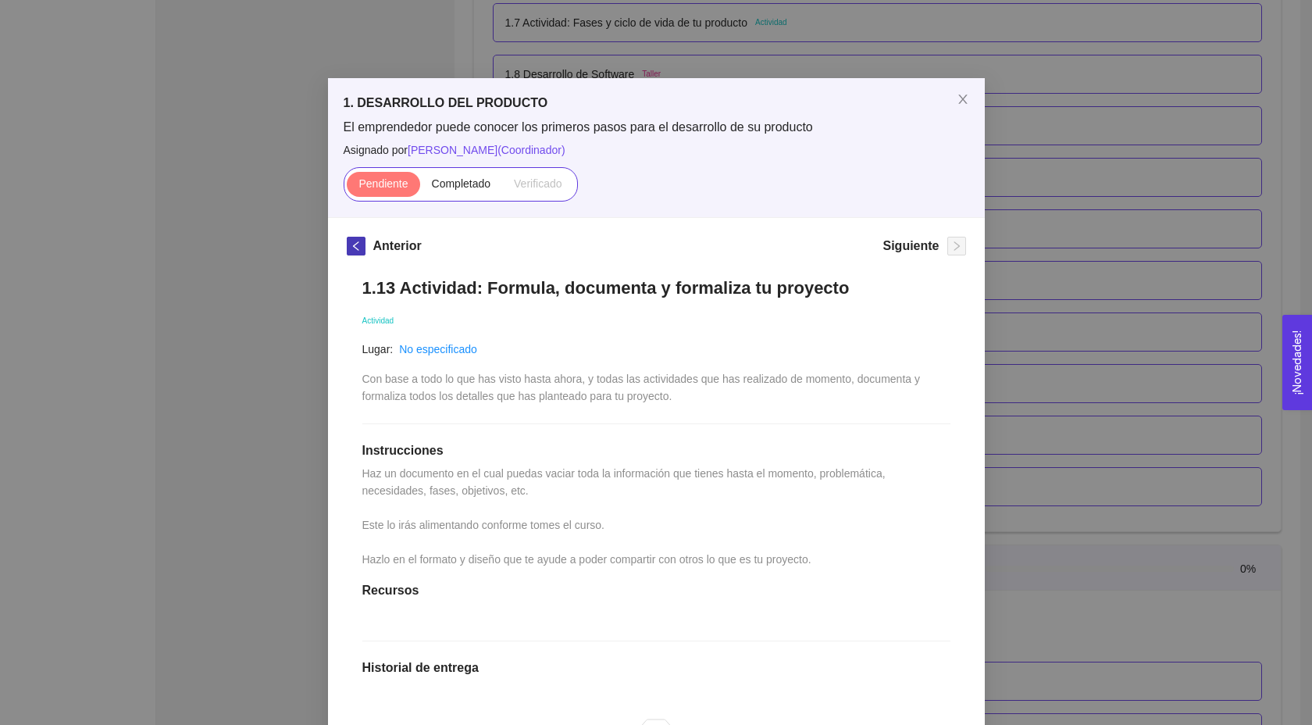
click at [352, 242] on icon "left" at bounding box center [356, 246] width 11 height 11
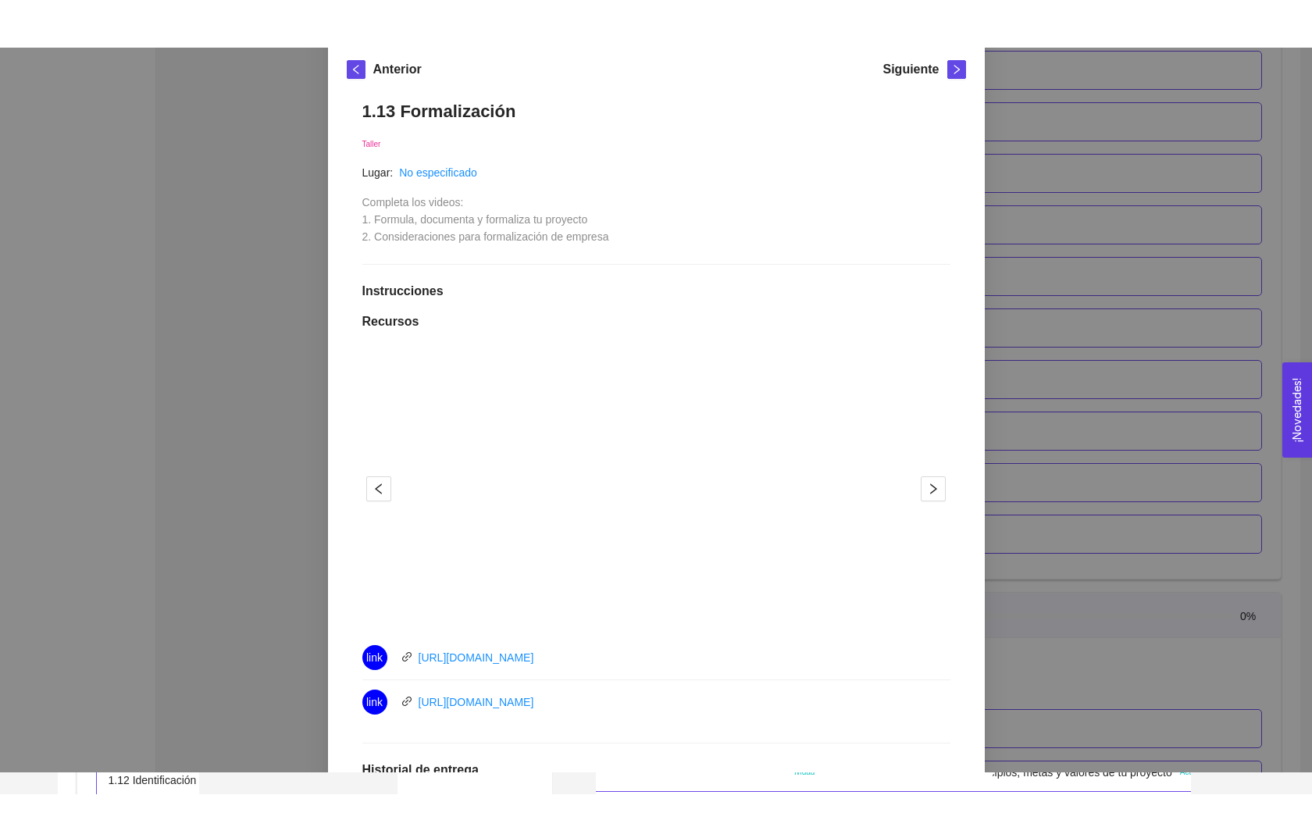
scroll to position [0, 0]
